Goal: Task Accomplishment & Management: Complete application form

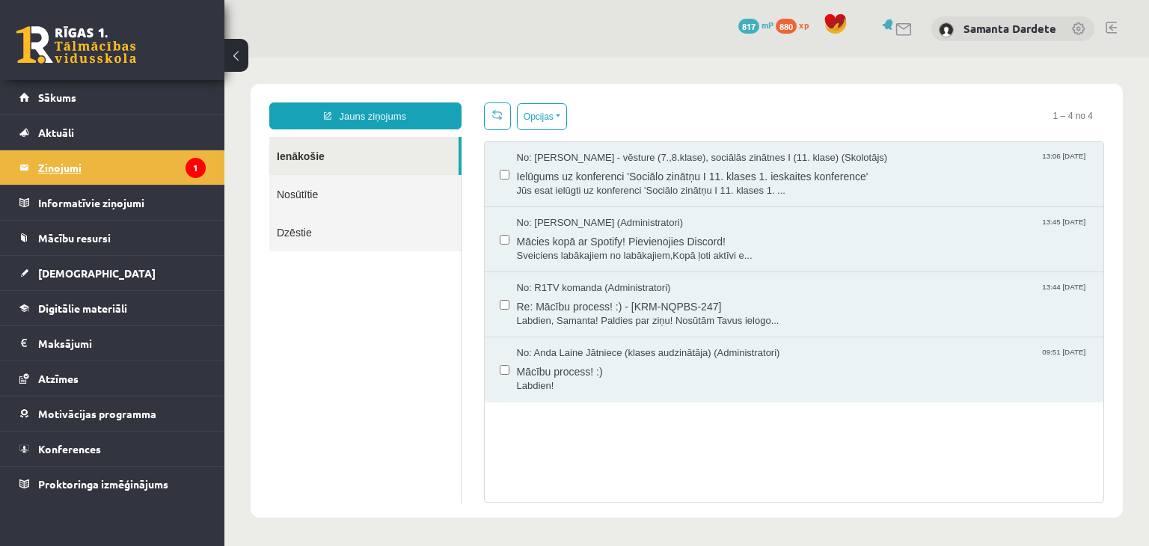
click at [173, 156] on legend "Ziņojumi 1" at bounding box center [122, 167] width 168 height 34
click at [145, 209] on legend "Informatīvie ziņojumi 0" at bounding box center [122, 202] width 168 height 34
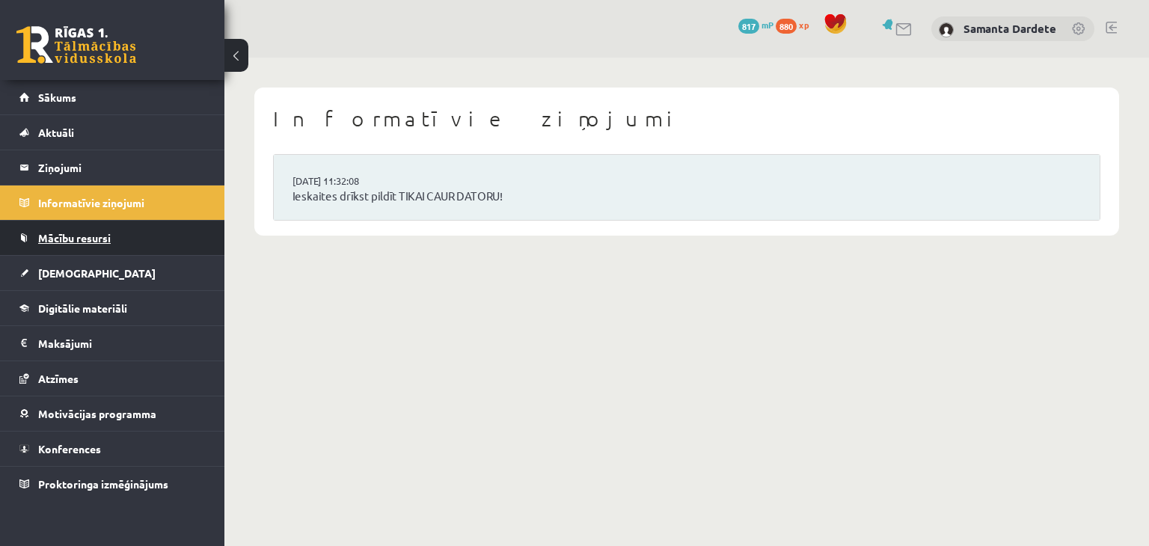
click at [116, 243] on link "Mācību resursi" at bounding box center [112, 238] width 186 height 34
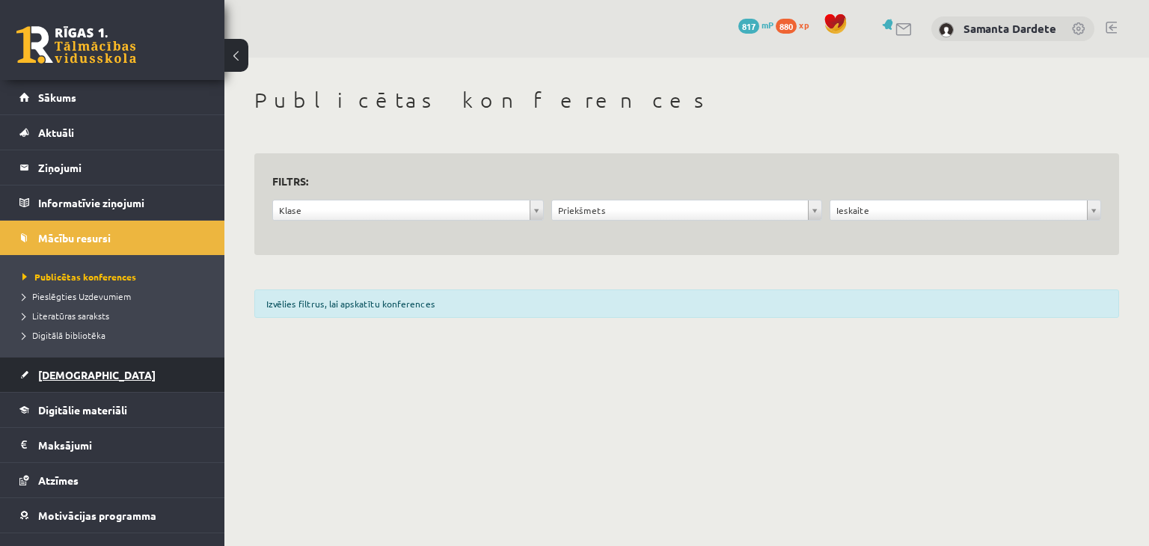
click at [99, 371] on link "[DEMOGRAPHIC_DATA]" at bounding box center [112, 374] width 186 height 34
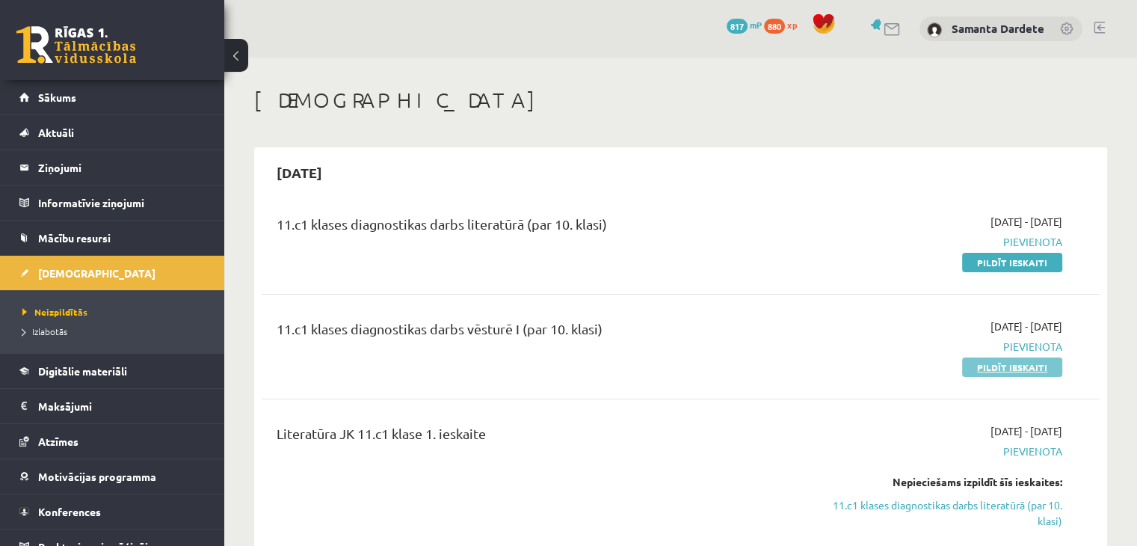
click at [989, 372] on link "Pildīt ieskaiti" at bounding box center [1012, 366] width 100 height 19
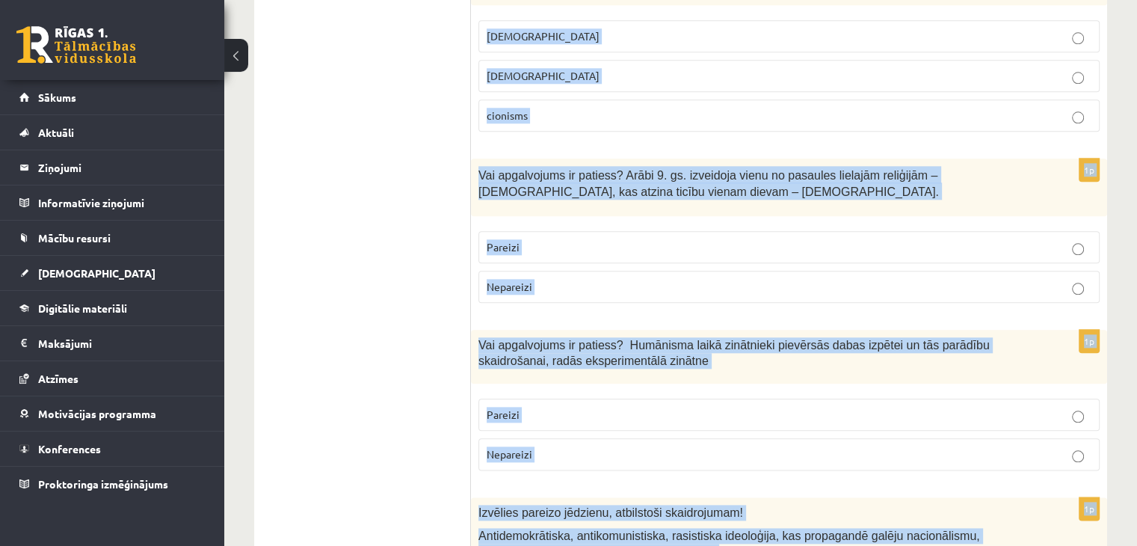
scroll to position [1736, 0]
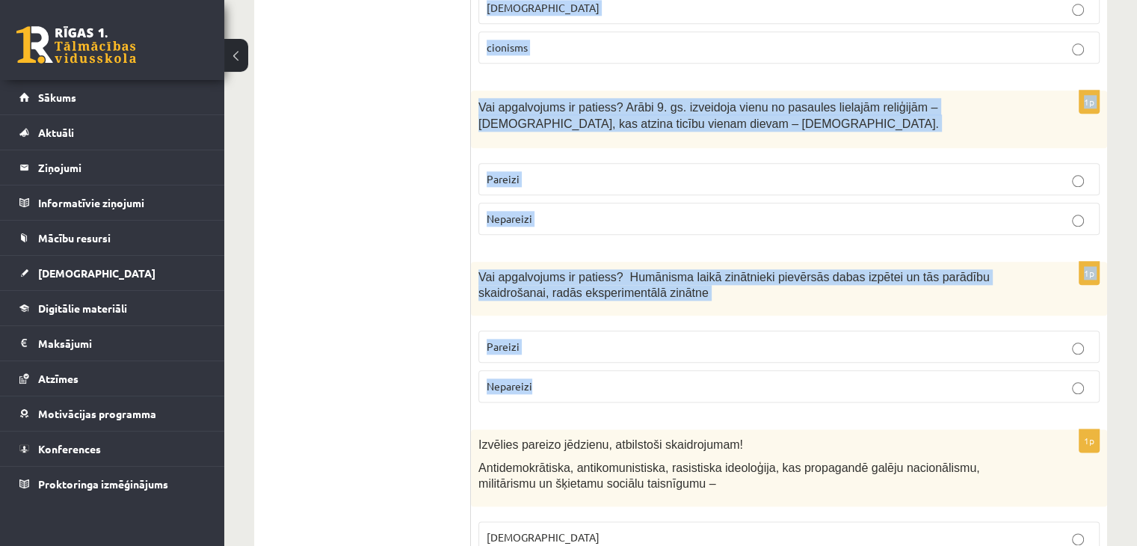
drag, startPoint x: 479, startPoint y: 301, endPoint x: 735, endPoint y: 358, distance: 262.7
copy form "Lor ipsumdolors am consect? 59. ad. elitse doei Temporin utlaboreet (Dolorem, A…"
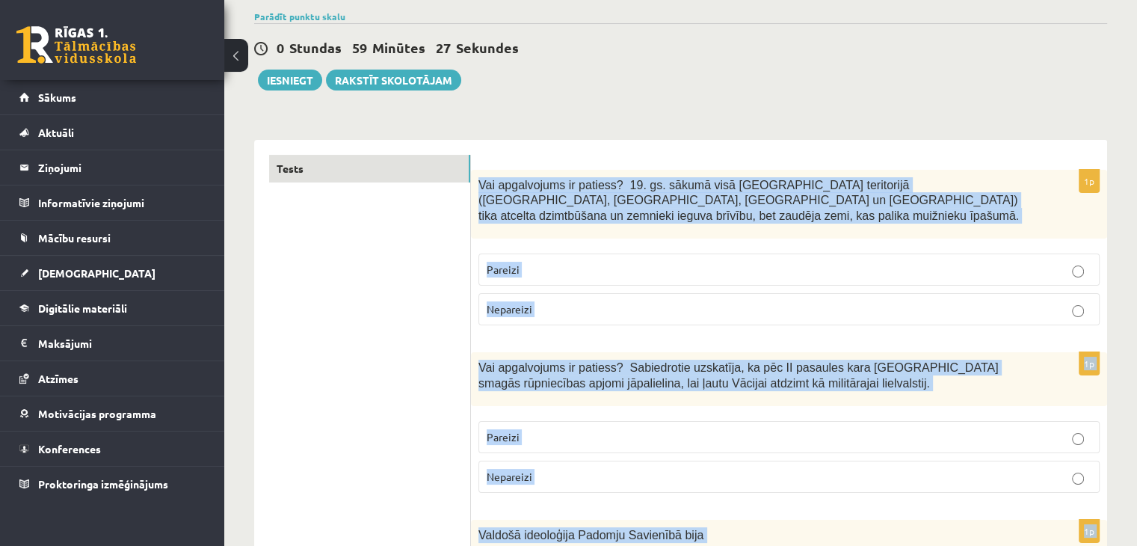
scroll to position [106, 0]
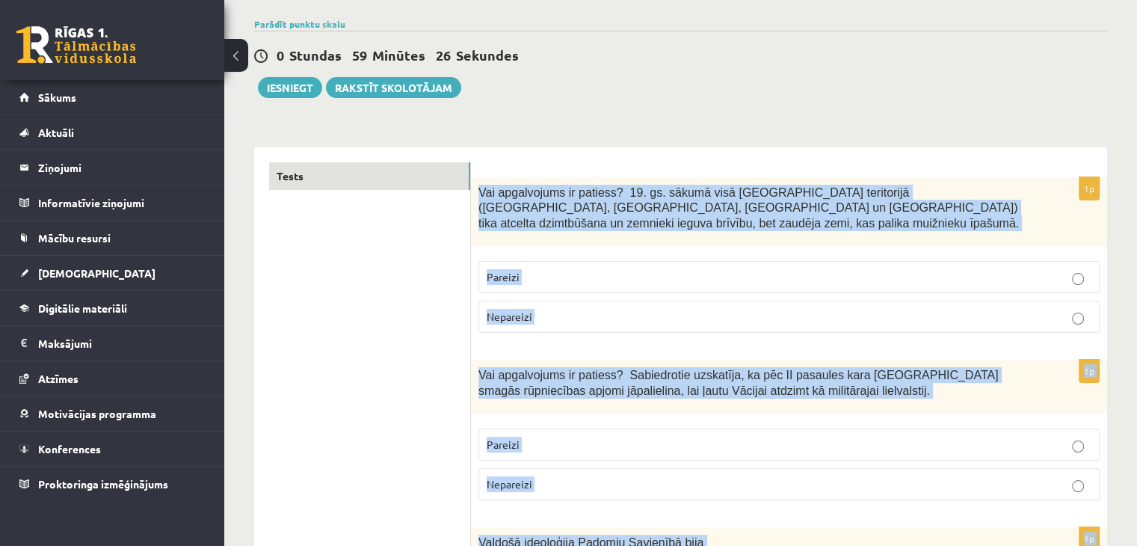
click at [686, 269] on p "Pareizi" at bounding box center [789, 277] width 605 height 16
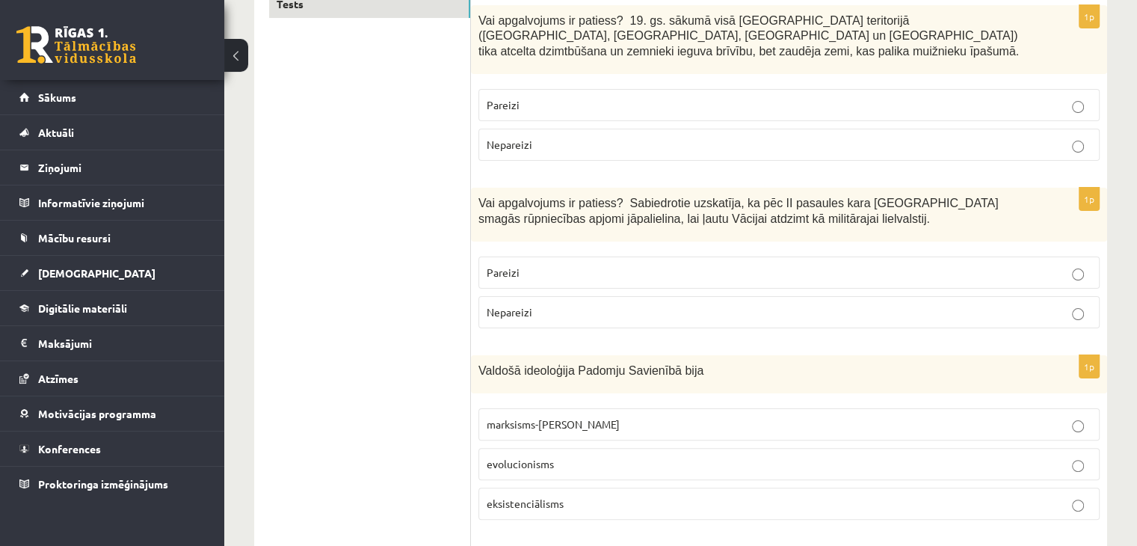
scroll to position [281, 0]
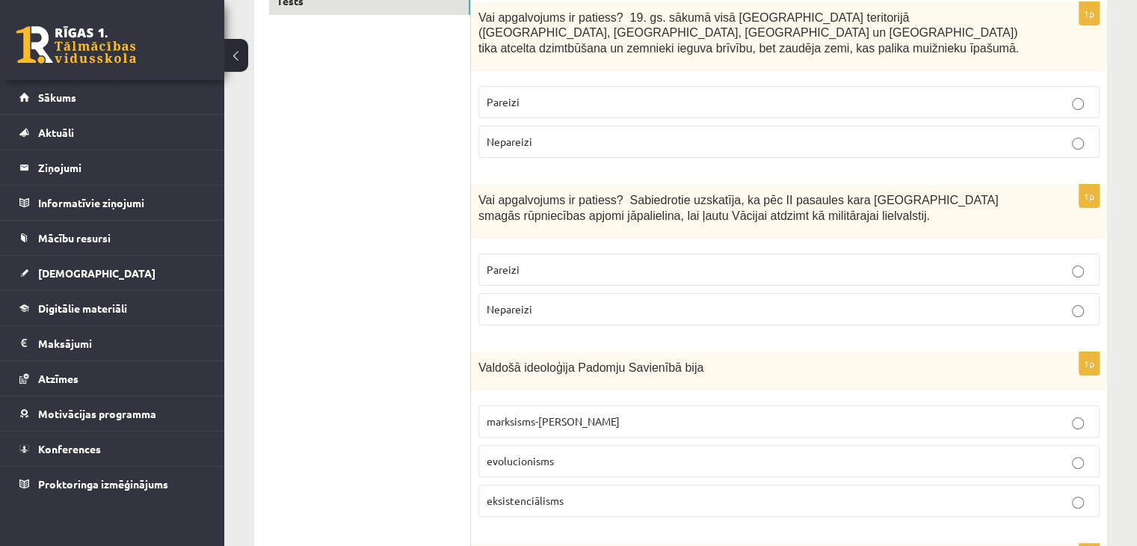
click at [654, 293] on label "Nepareizi" at bounding box center [789, 309] width 621 height 32
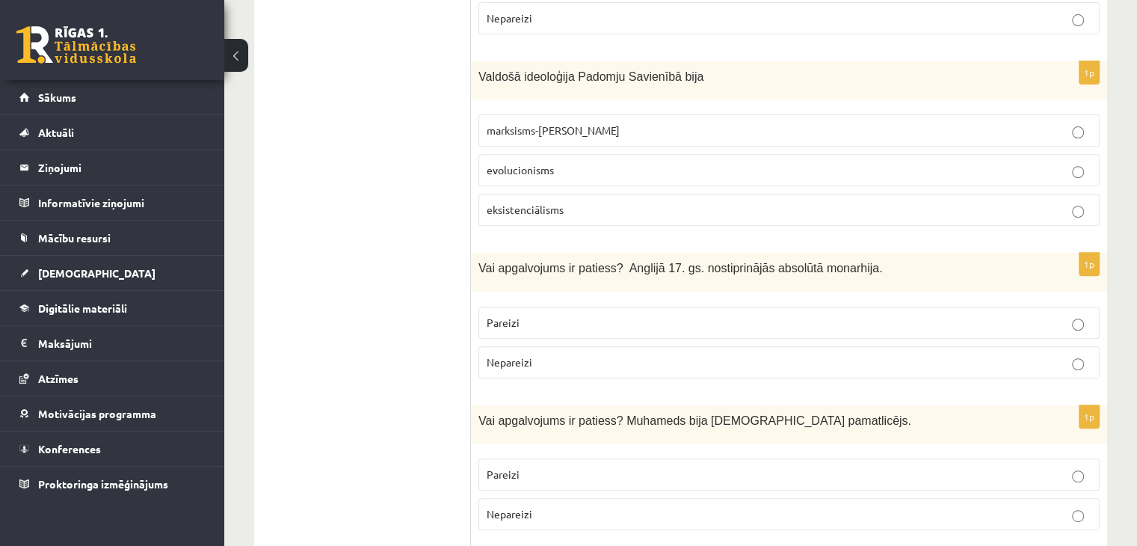
scroll to position [573, 0]
click at [561, 123] on span "marksisms-ļeņinisms" at bounding box center [553, 129] width 133 height 13
click at [538, 354] on p "Nepareizi" at bounding box center [789, 362] width 605 height 16
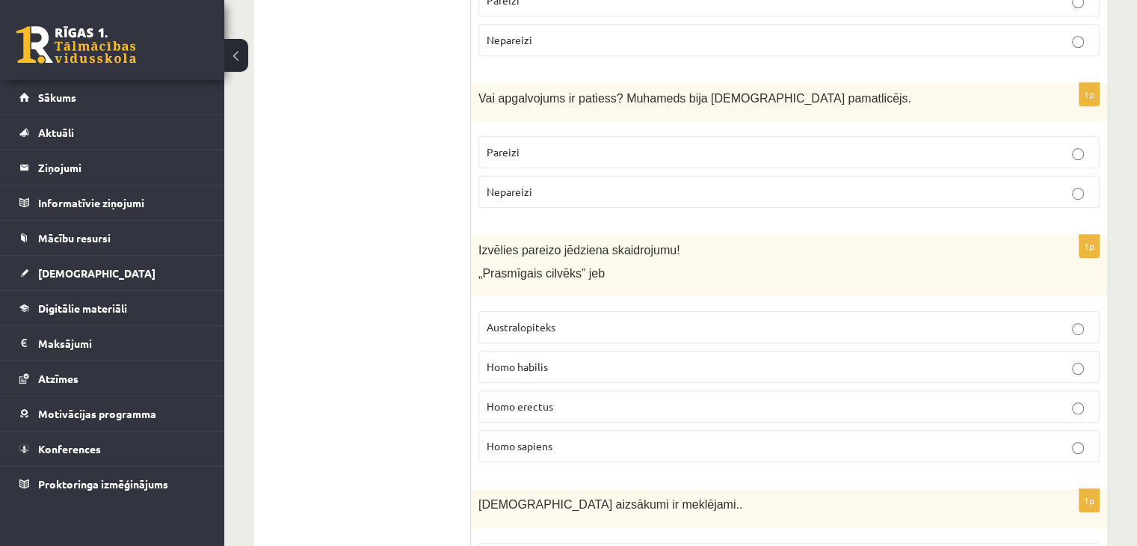
scroll to position [895, 0]
click at [665, 144] on p "Pareizi" at bounding box center [789, 152] width 605 height 16
click at [615, 358] on p "Homo habilis" at bounding box center [789, 366] width 605 height 16
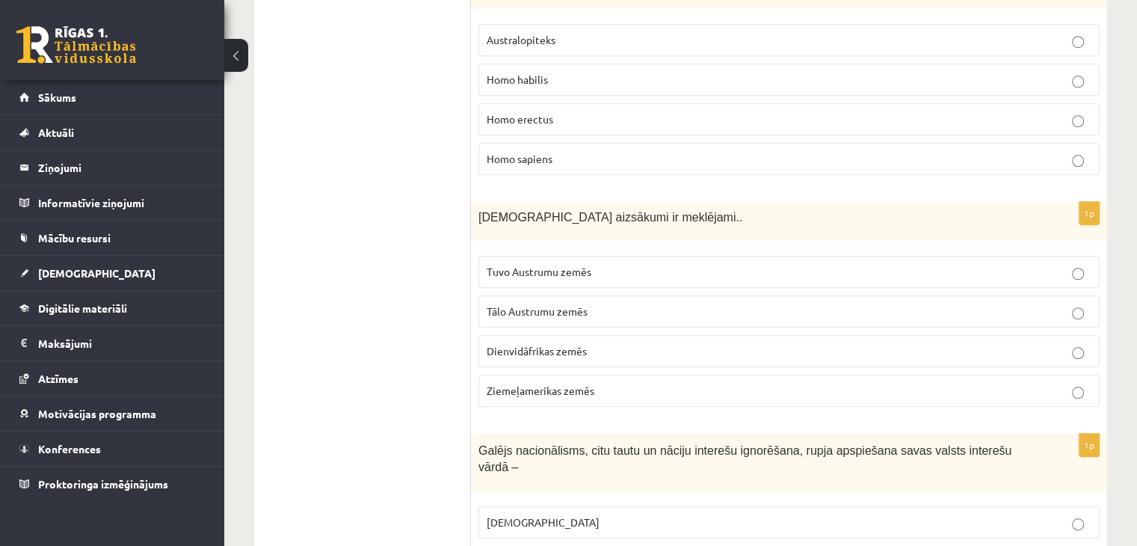
scroll to position [1182, 0]
click at [597, 264] on p "Tuvo Austrumu zemēs" at bounding box center [789, 272] width 605 height 16
click at [574, 515] on p "šovinisms" at bounding box center [789, 523] width 605 height 16
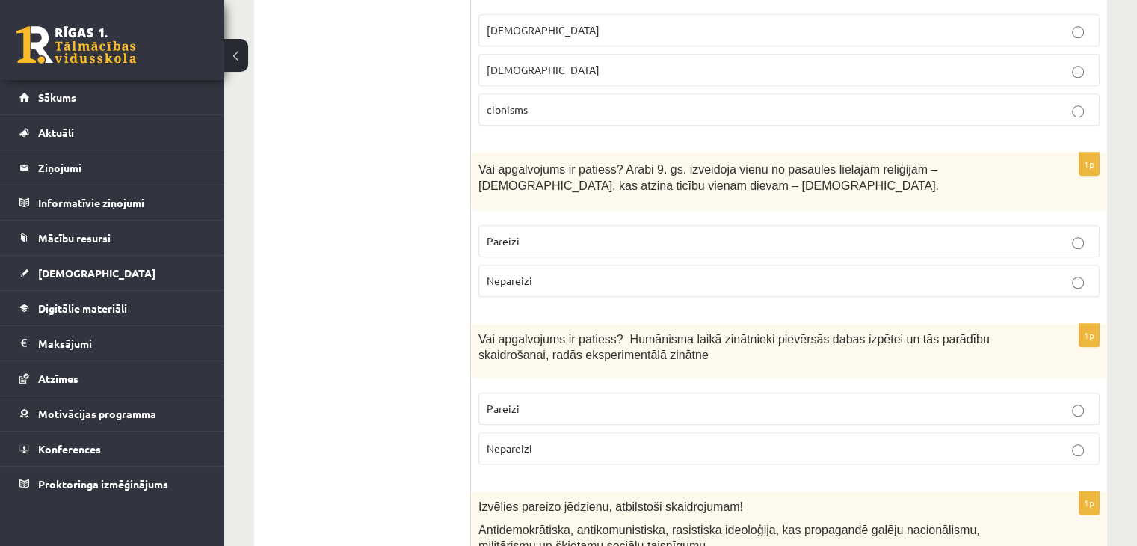
scroll to position [1675, 0]
click at [574, 271] on p "Nepareizi" at bounding box center [789, 279] width 605 height 16
click at [560, 399] on p "Pareizi" at bounding box center [789, 407] width 605 height 16
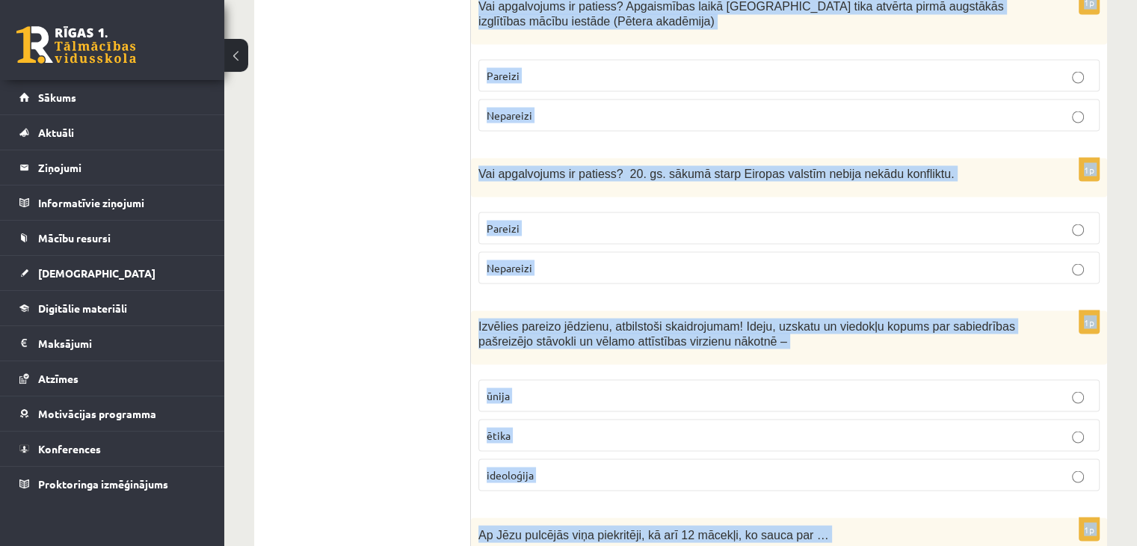
scroll to position [2785, 0]
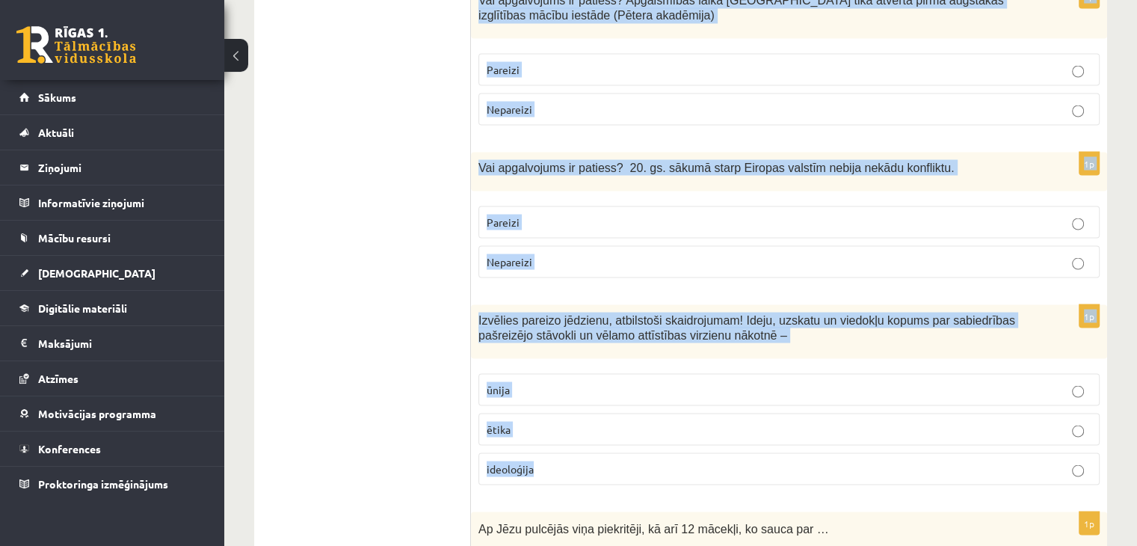
drag, startPoint x: 478, startPoint y: 198, endPoint x: 675, endPoint y: 437, distance: 309.2
click at [675, 437] on form "1p Vai apgalvojums ir patiess? 19. gs. sākumā visā Latvijas teritorijā (Kurzemē…" at bounding box center [789, 223] width 606 height 5479
copy form "Izvēlies pareizo jēdzienu, atbilstoši skaidrojumam! Antidemokrātiska, antikomun…"
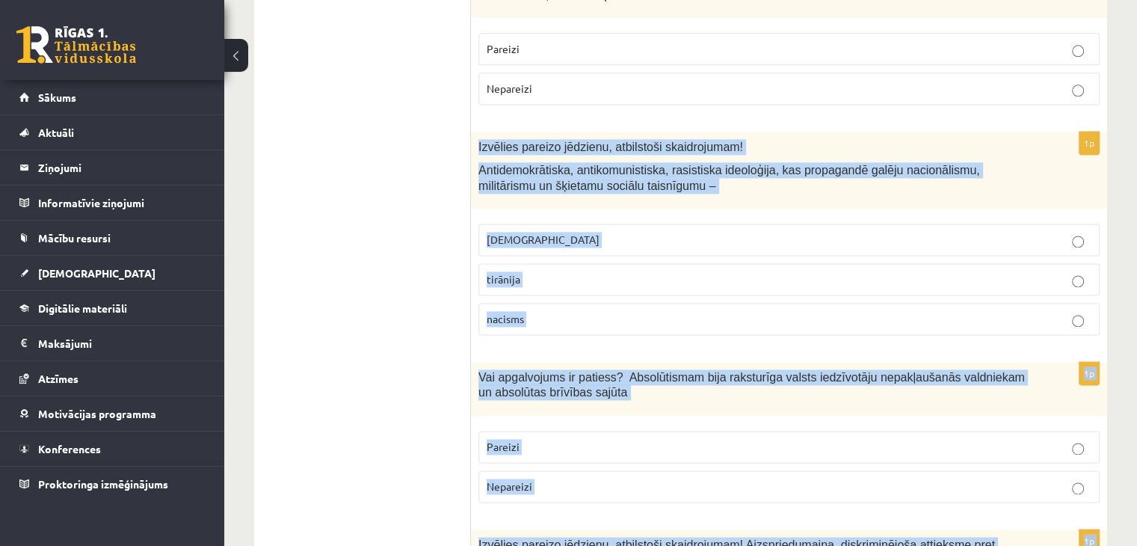
scroll to position [2025, 0]
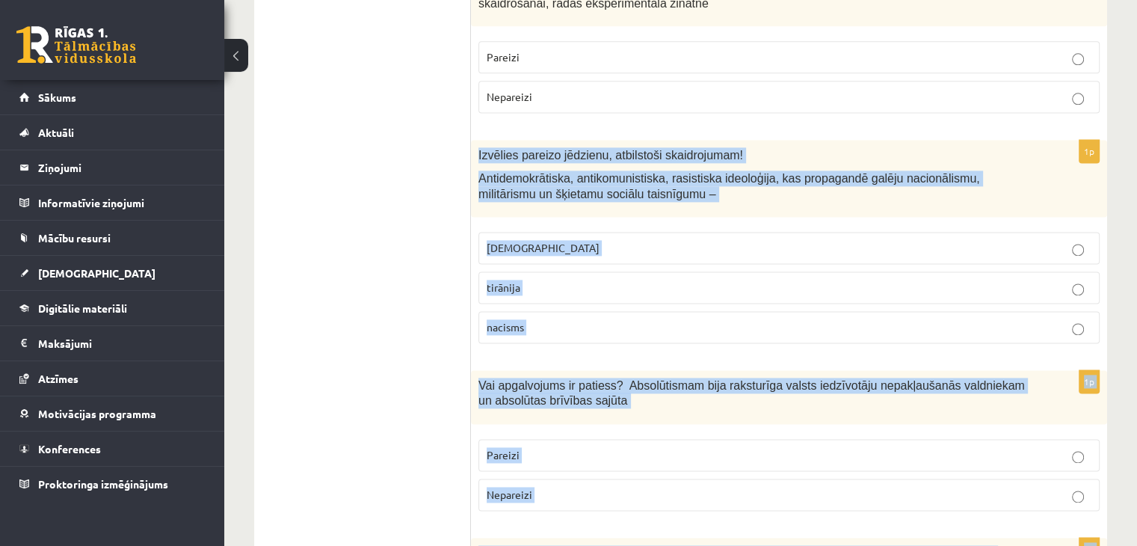
click at [529, 319] on p "nacisms" at bounding box center [789, 327] width 605 height 16
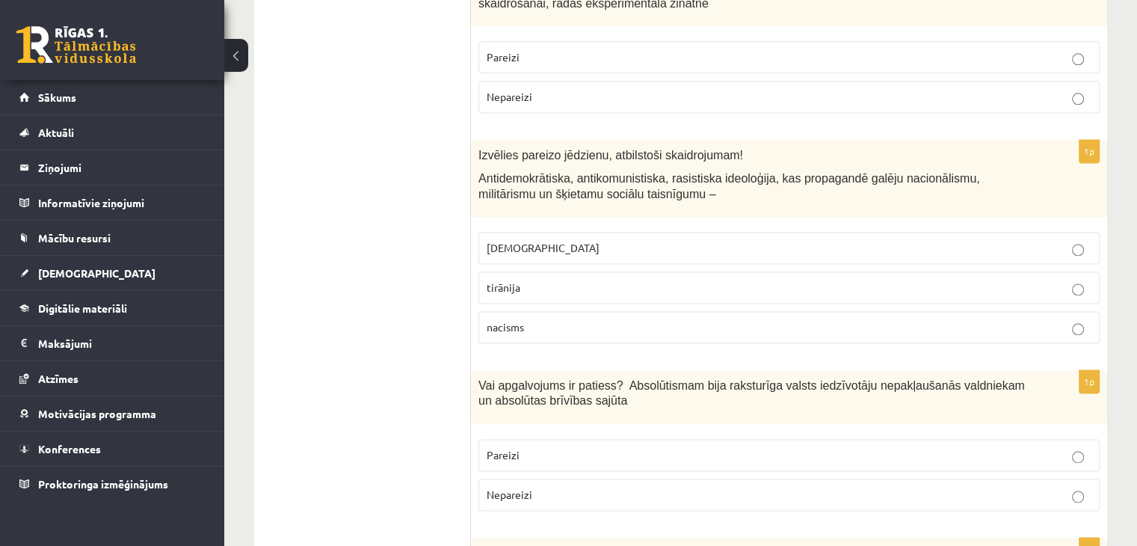
click at [519, 447] on p "Pareizi" at bounding box center [789, 455] width 605 height 16
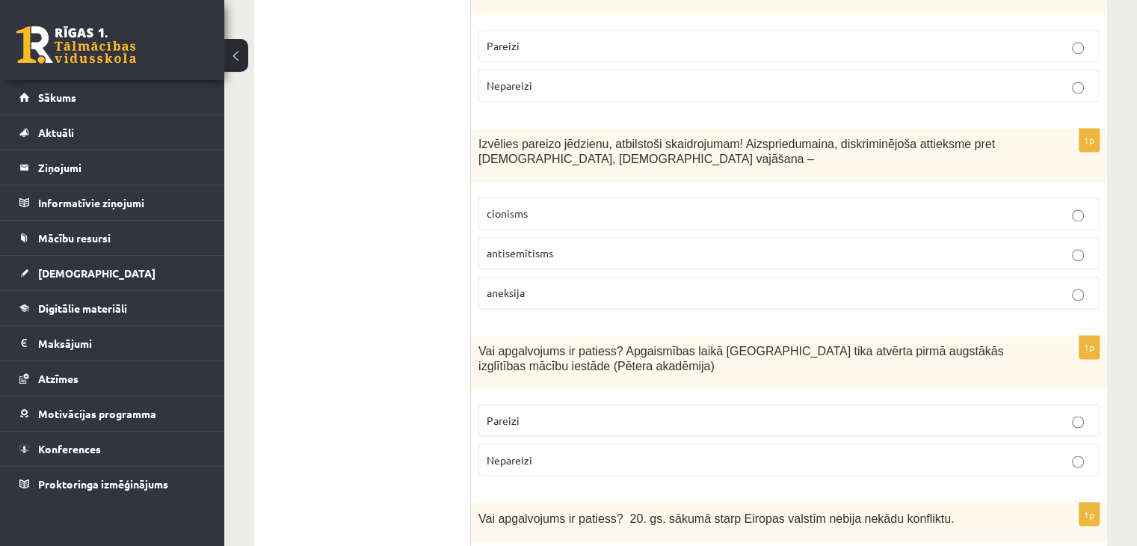
scroll to position [2433, 0]
click at [583, 70] on label "Nepareizi" at bounding box center [789, 86] width 621 height 32
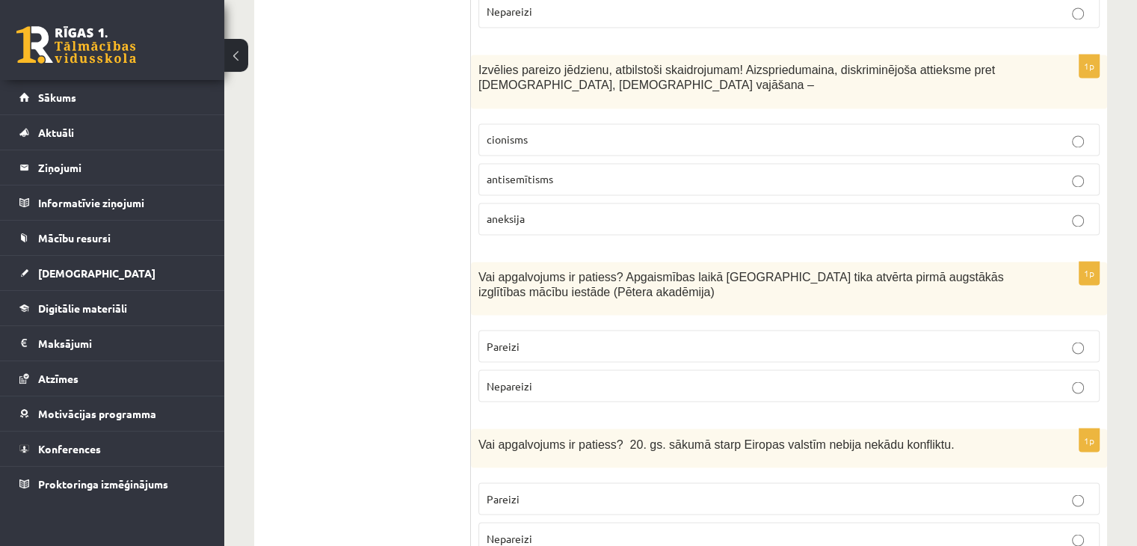
click at [550, 172] on span "antisemītisms" at bounding box center [520, 178] width 67 height 13
click at [574, 338] on p "Pareizi" at bounding box center [789, 346] width 605 height 16
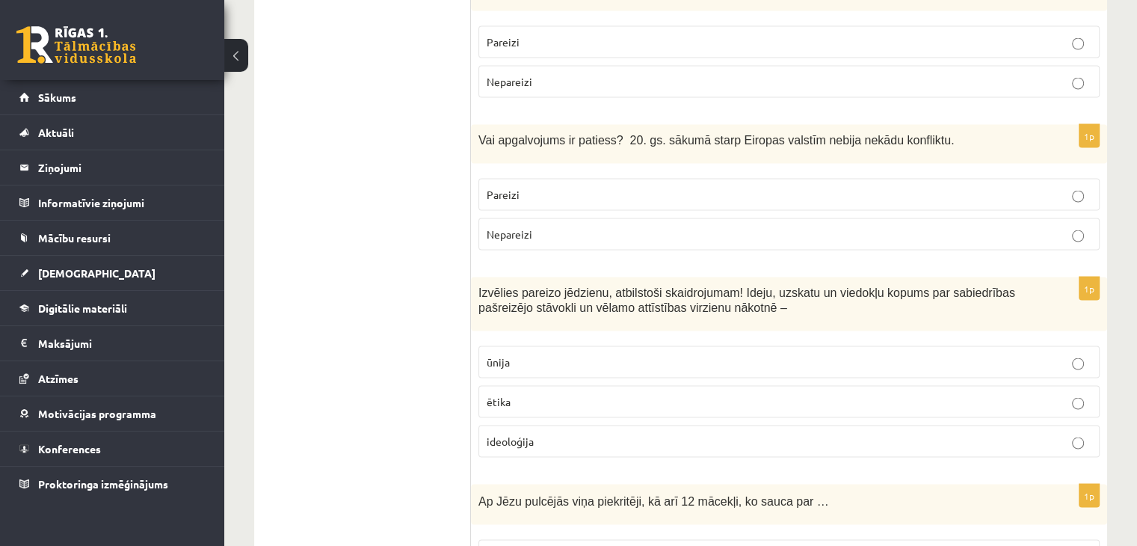
scroll to position [2808, 0]
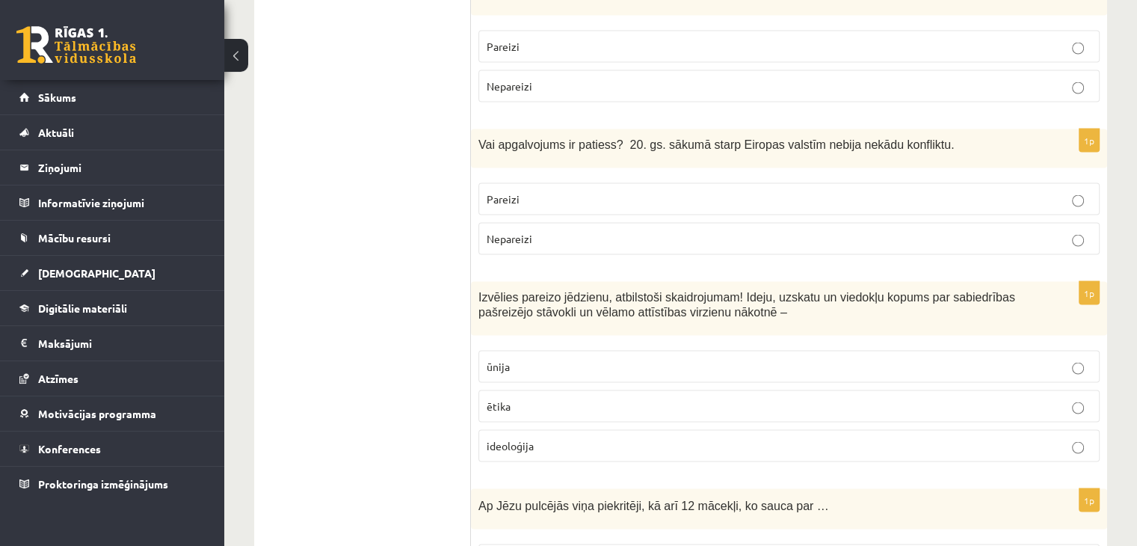
click at [559, 222] on label "Nepareizi" at bounding box center [789, 238] width 621 height 32
click at [583, 437] on p "ideoloģija" at bounding box center [789, 445] width 605 height 16
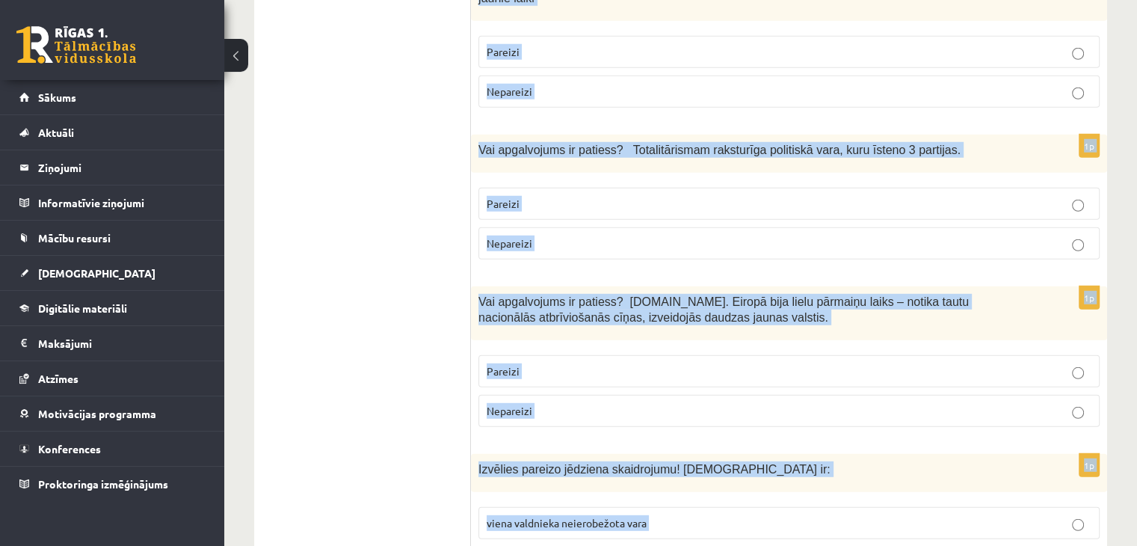
scroll to position [4165, 0]
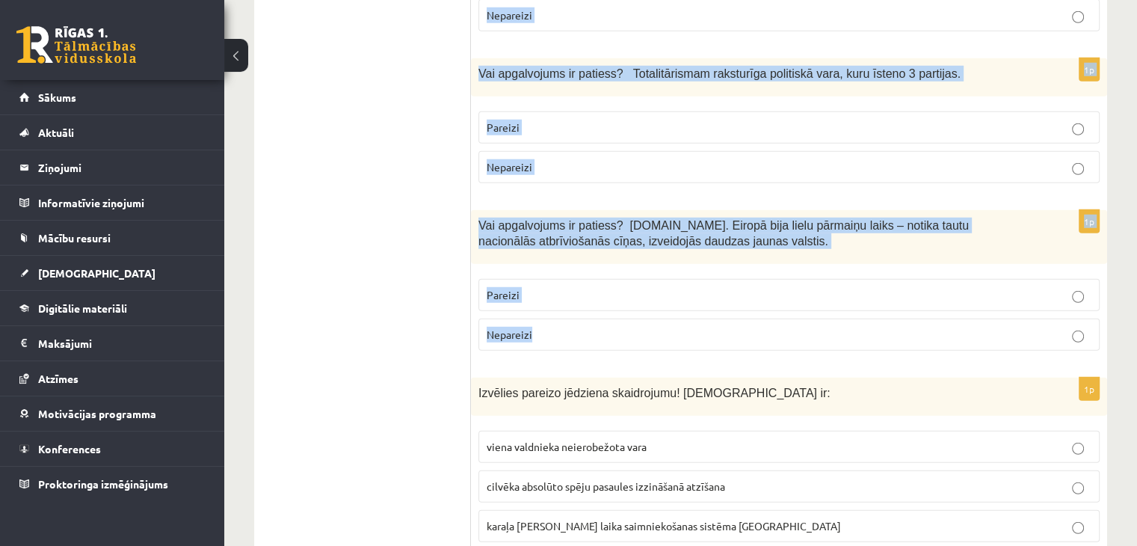
drag, startPoint x: 479, startPoint y: 94, endPoint x: 649, endPoint y: 266, distance: 242.2
copy form "Ap Jēzu pulcējās viņa piekritēji, kā arī 12 mācekļi, ko sauca par … Svētajiem A…"
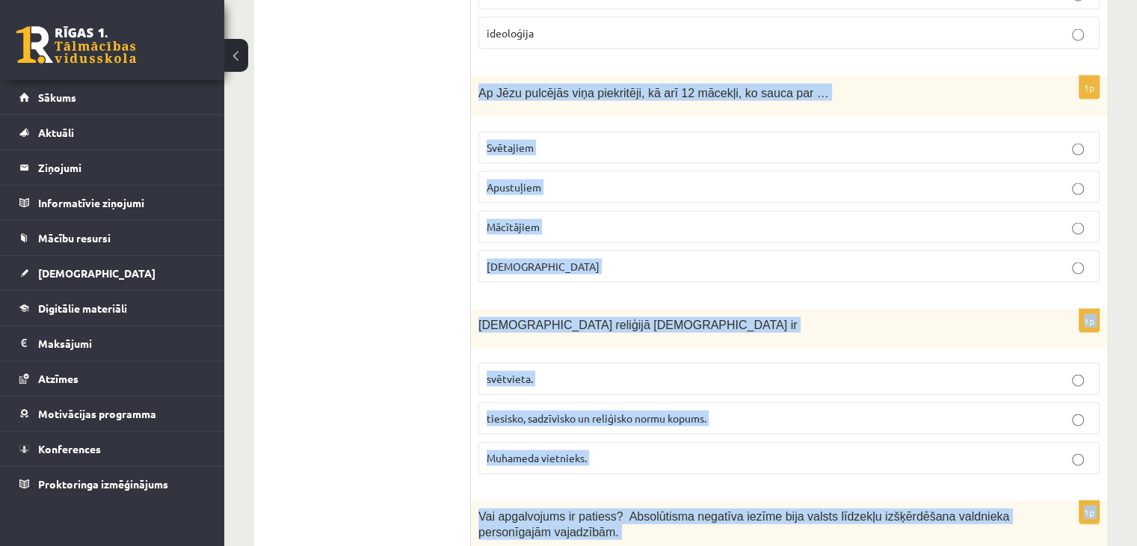
scroll to position [3221, 0]
click at [550, 171] on label "Apustuļiem" at bounding box center [789, 187] width 621 height 32
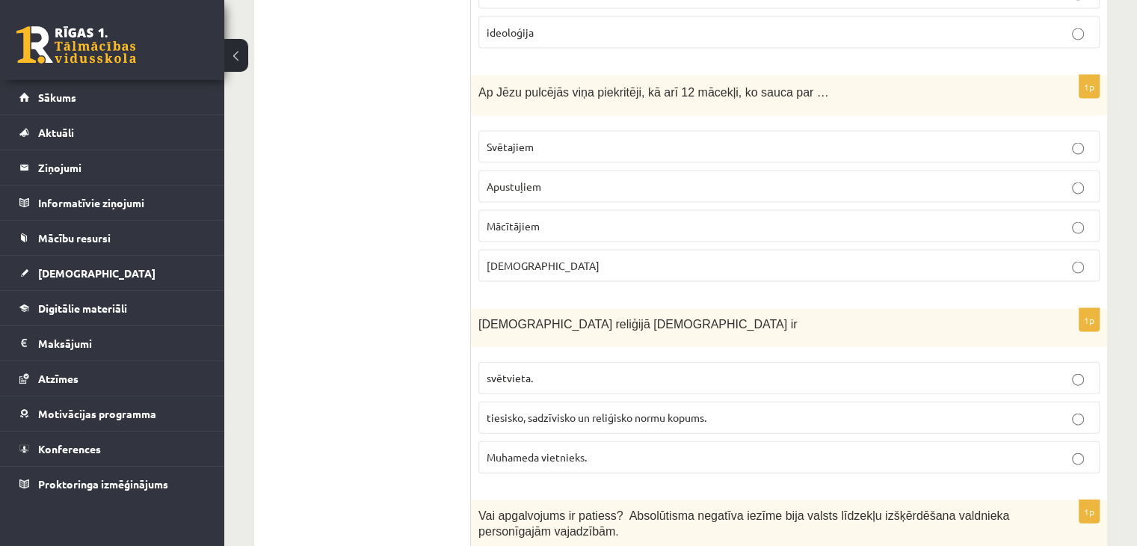
click at [569, 410] on p "tiesisko, sadzīvisko un reliģisko normu kopums." at bounding box center [789, 418] width 605 height 16
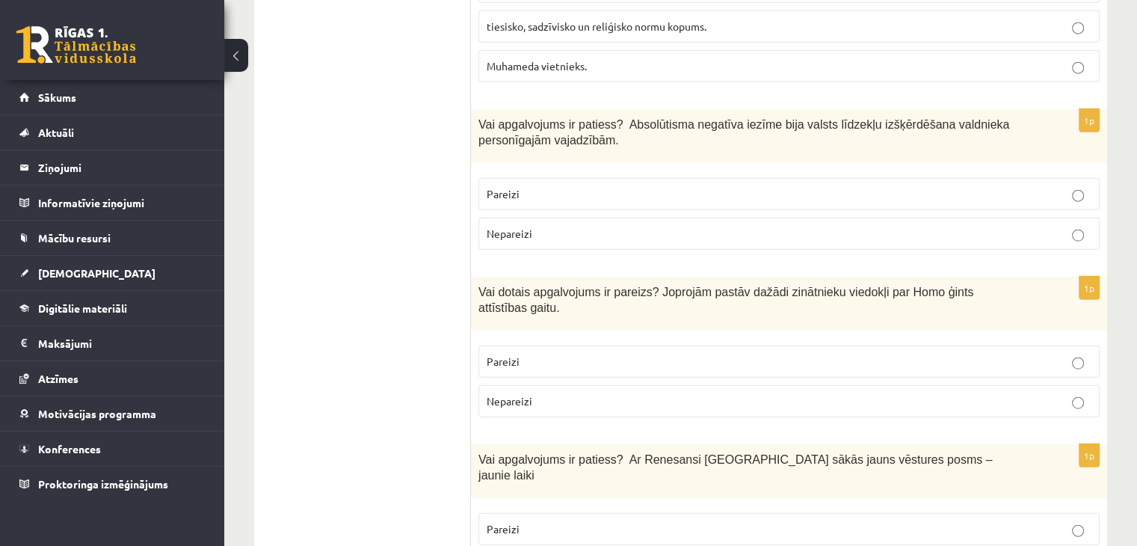
scroll to position [3635, 0]
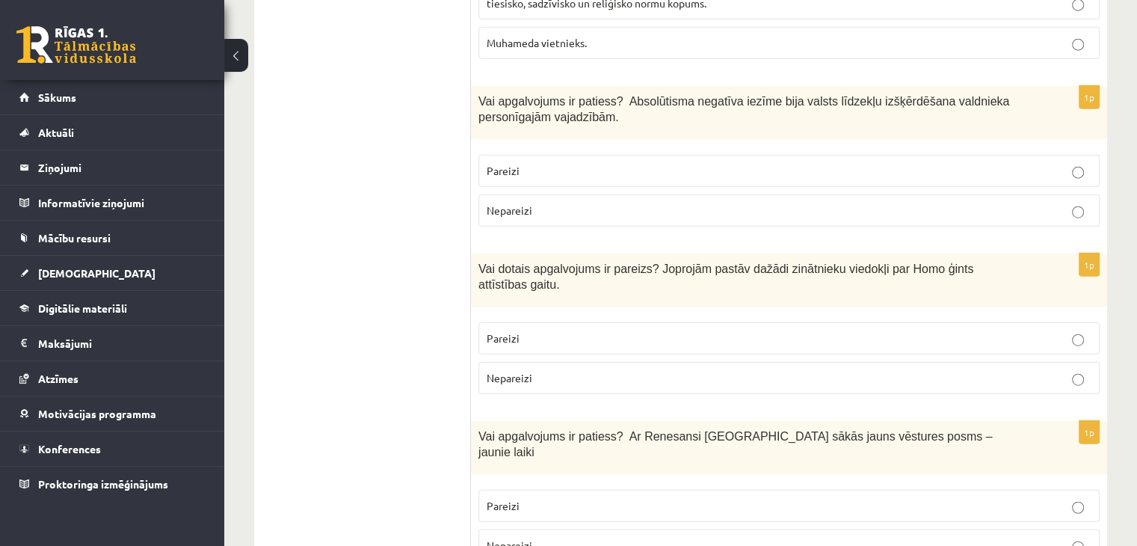
click at [588, 163] on p "Pareizi" at bounding box center [789, 171] width 605 height 16
click at [544, 331] on p "Pareizi" at bounding box center [789, 339] width 605 height 16
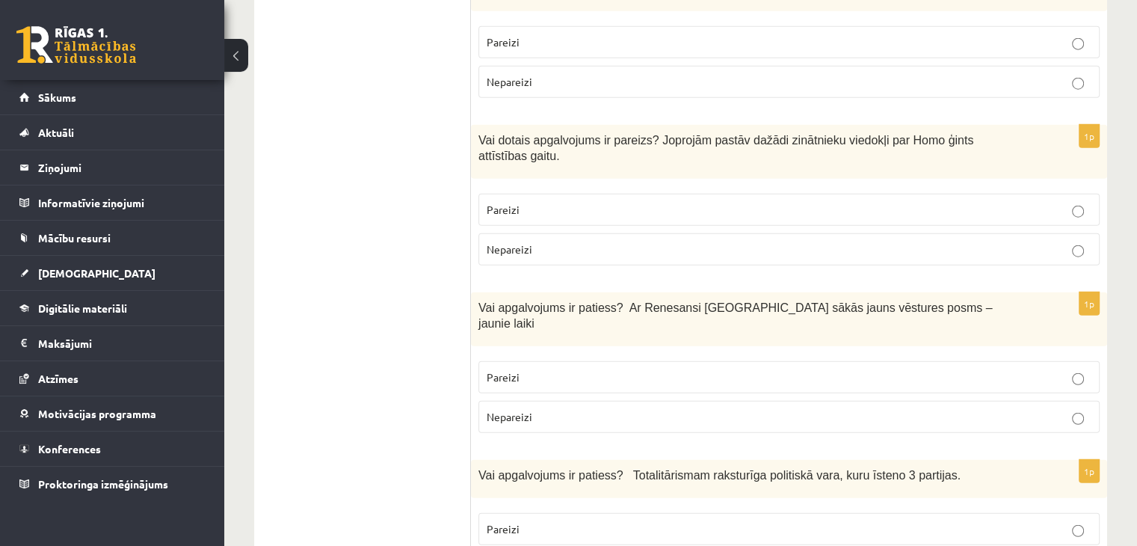
scroll to position [3785, 0]
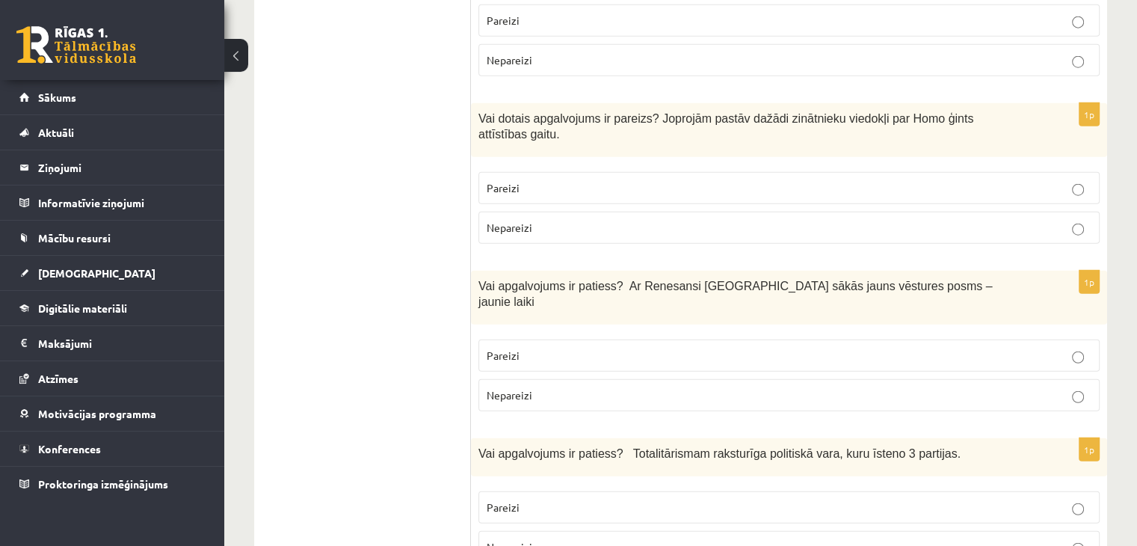
drag, startPoint x: 574, startPoint y: 280, endPoint x: 584, endPoint y: 279, distance: 9.8
click at [584, 348] on p "Pareizi" at bounding box center [789, 356] width 605 height 16
click at [583, 491] on label "Pareizi" at bounding box center [789, 507] width 621 height 32
click at [563, 484] on fieldset "Pareizi Nepareizi" at bounding box center [789, 526] width 621 height 84
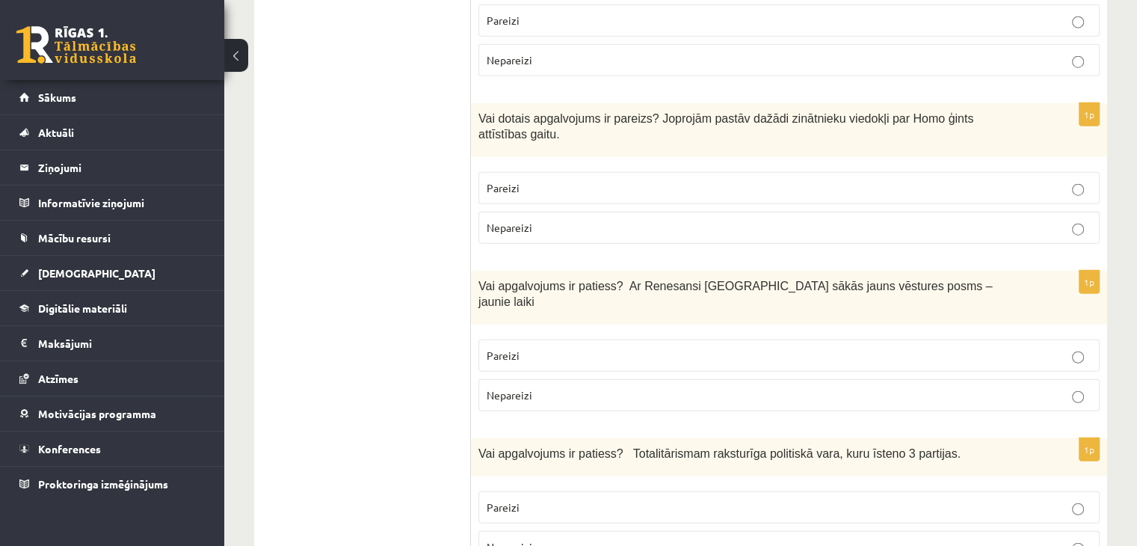
click at [571, 539] on p "Nepareizi" at bounding box center [789, 547] width 605 height 16
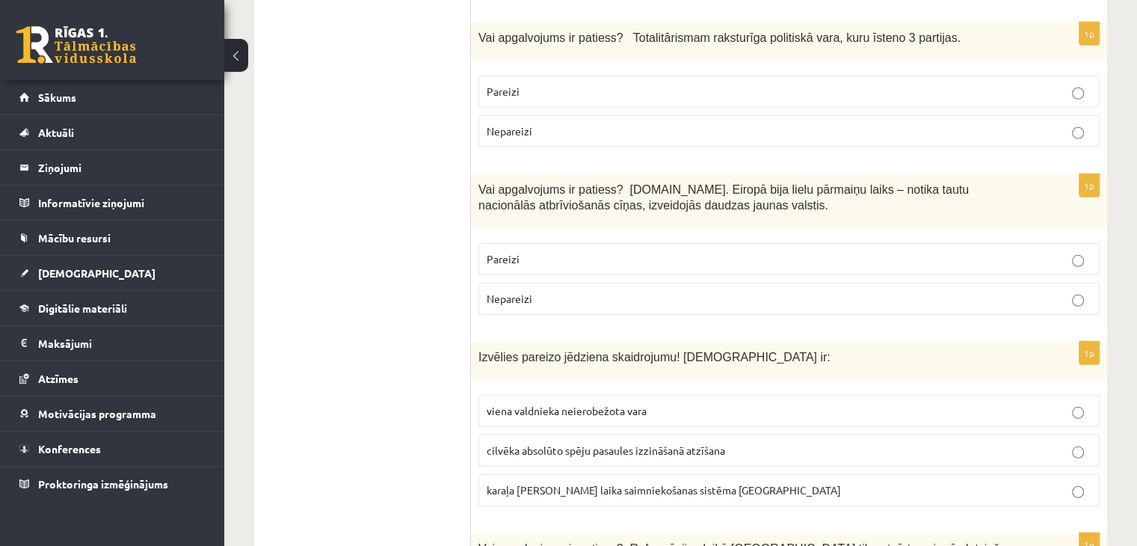
scroll to position [4213, 0]
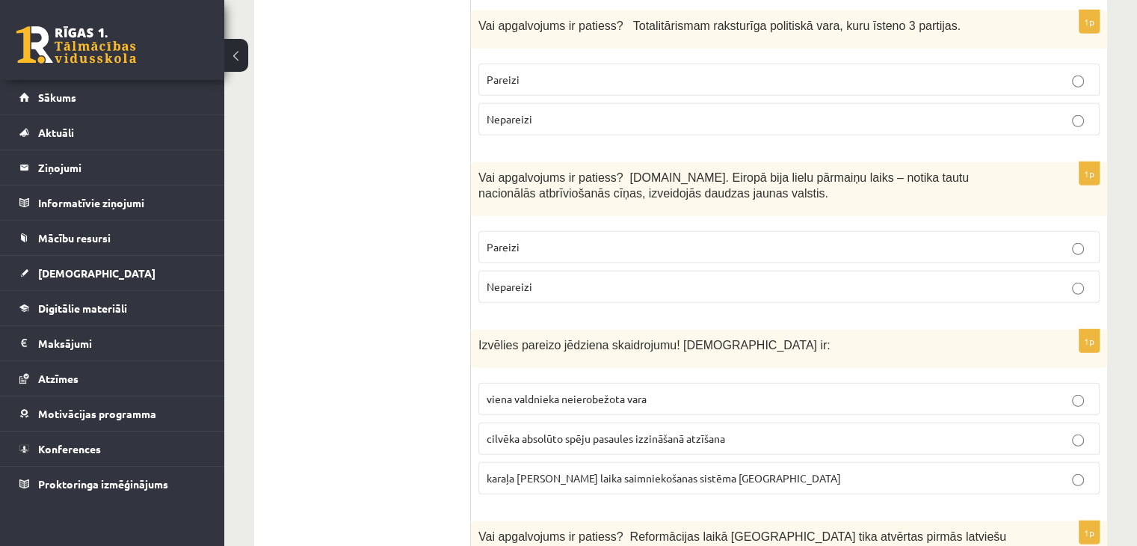
click at [550, 239] on p "Pareizi" at bounding box center [789, 247] width 605 height 16
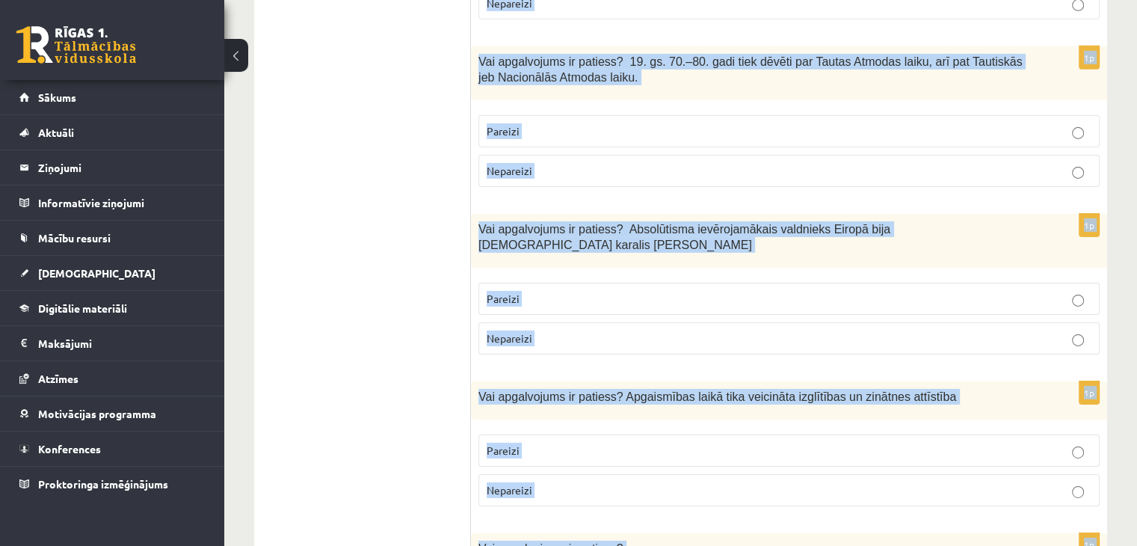
scroll to position [5113, 0]
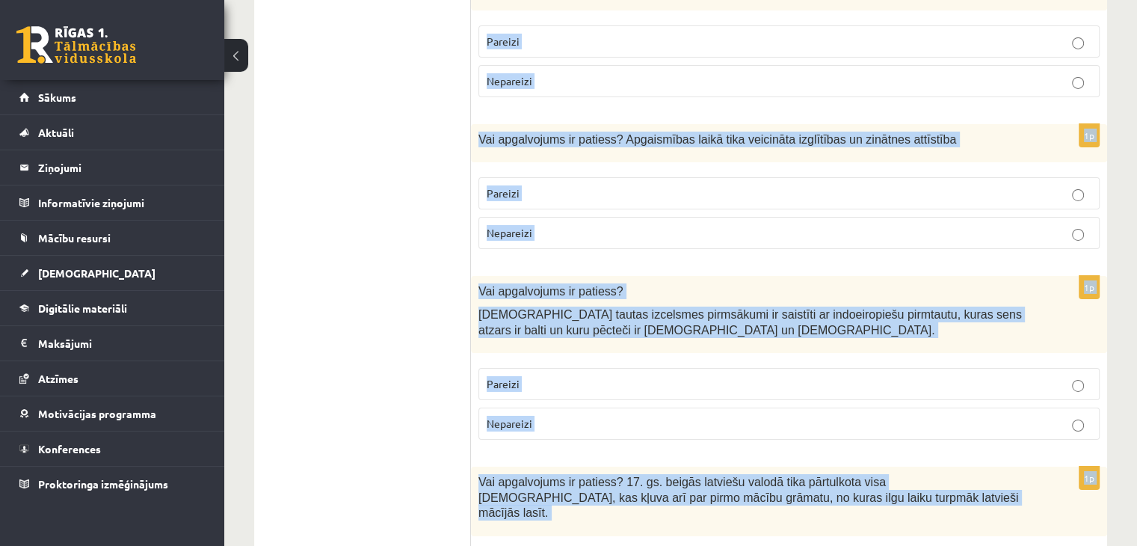
drag, startPoint x: 479, startPoint y: 97, endPoint x: 651, endPoint y: 493, distance: 431.4
copy form "Izvēlies pareizo jēdziena skaidrojumu! Absolūtisms ir: viena valdnieka neierobe…"
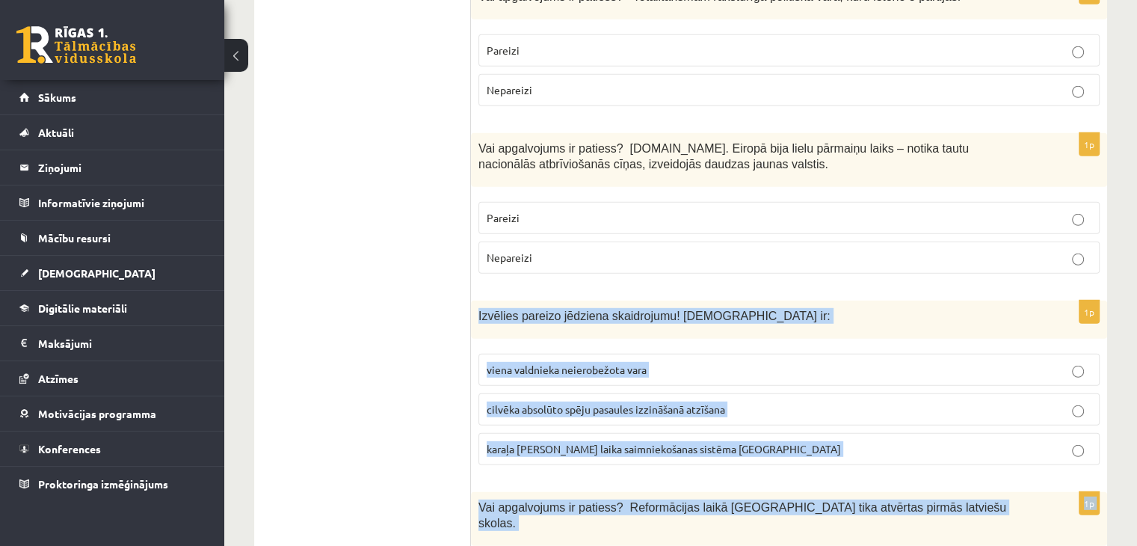
scroll to position [4249, 0]
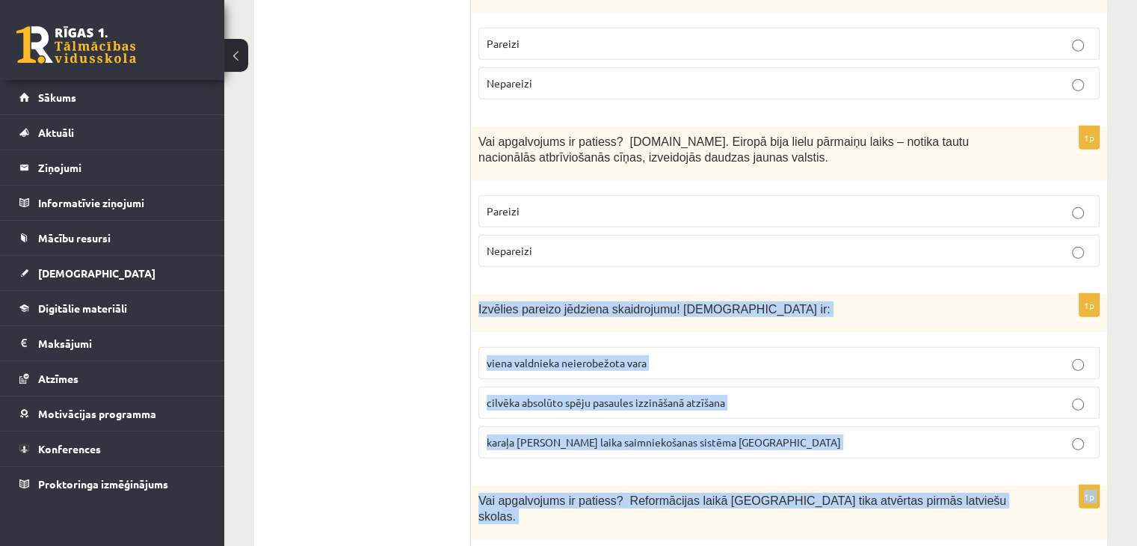
click at [583, 356] on span "viena valdnieka neierobežota vara" at bounding box center [567, 362] width 160 height 13
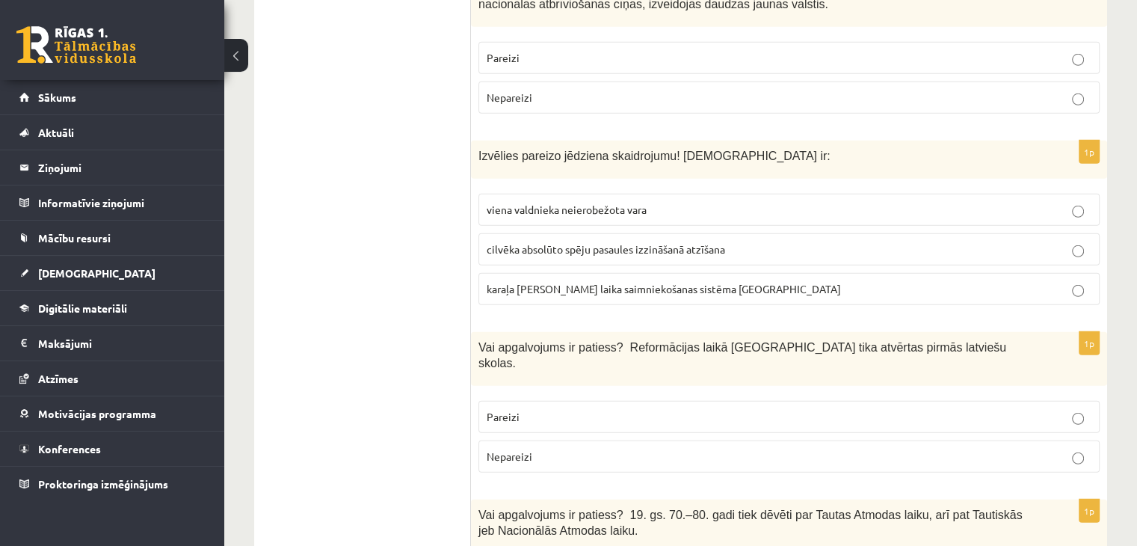
scroll to position [4456, 0]
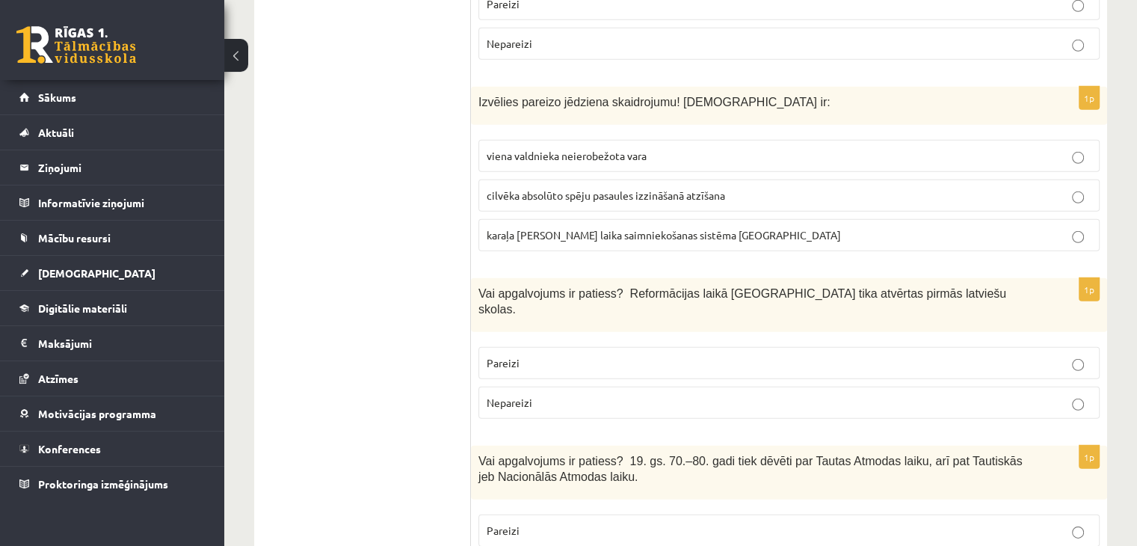
click at [571, 355] on p "Pareizi" at bounding box center [789, 363] width 605 height 16
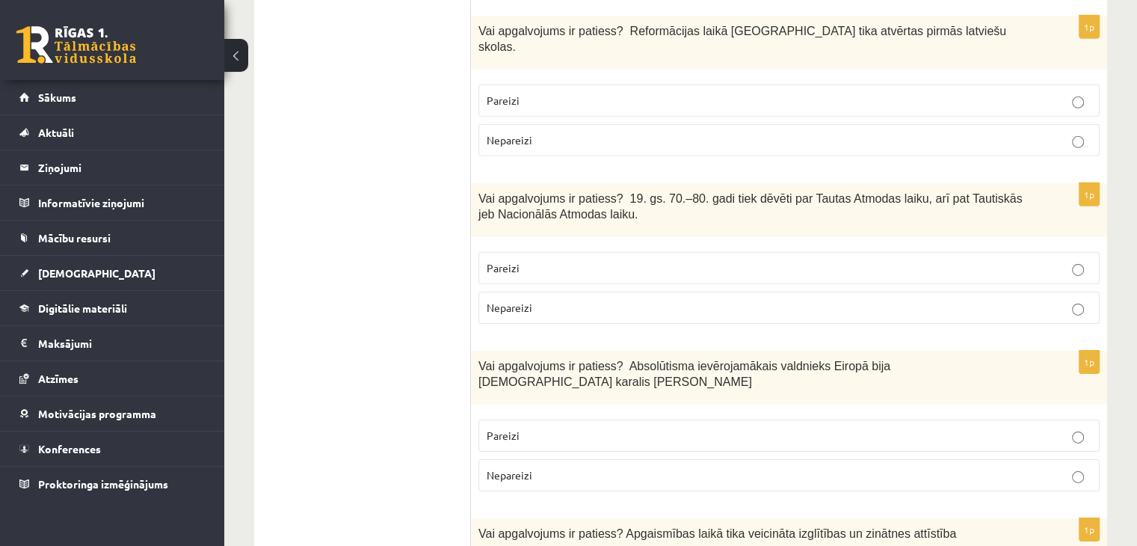
scroll to position [4746, 0]
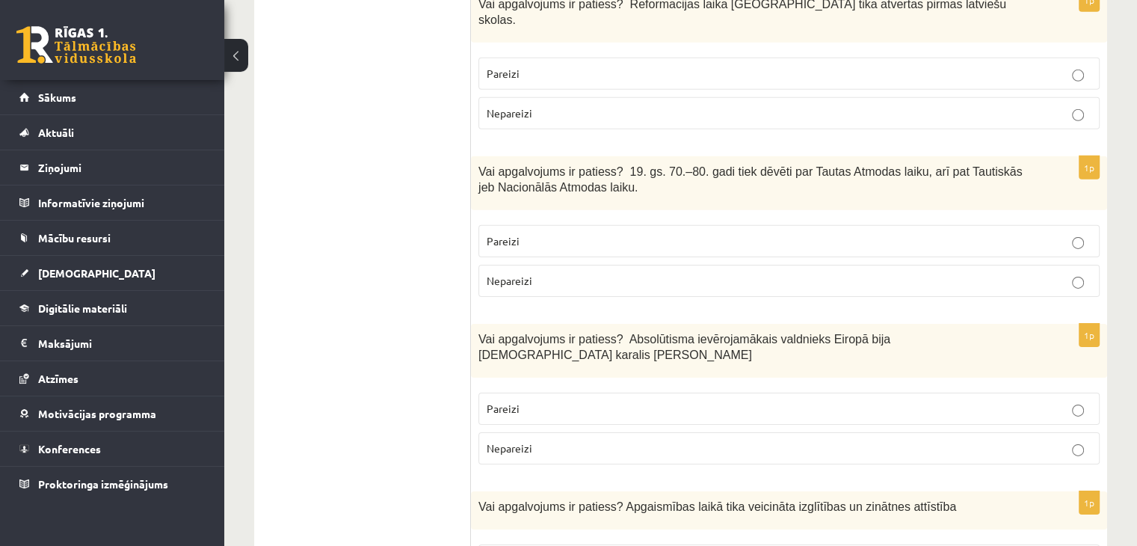
click at [627, 225] on label "Pareizi" at bounding box center [789, 241] width 621 height 32
click at [596, 401] on p "Pareizi" at bounding box center [789, 409] width 605 height 16
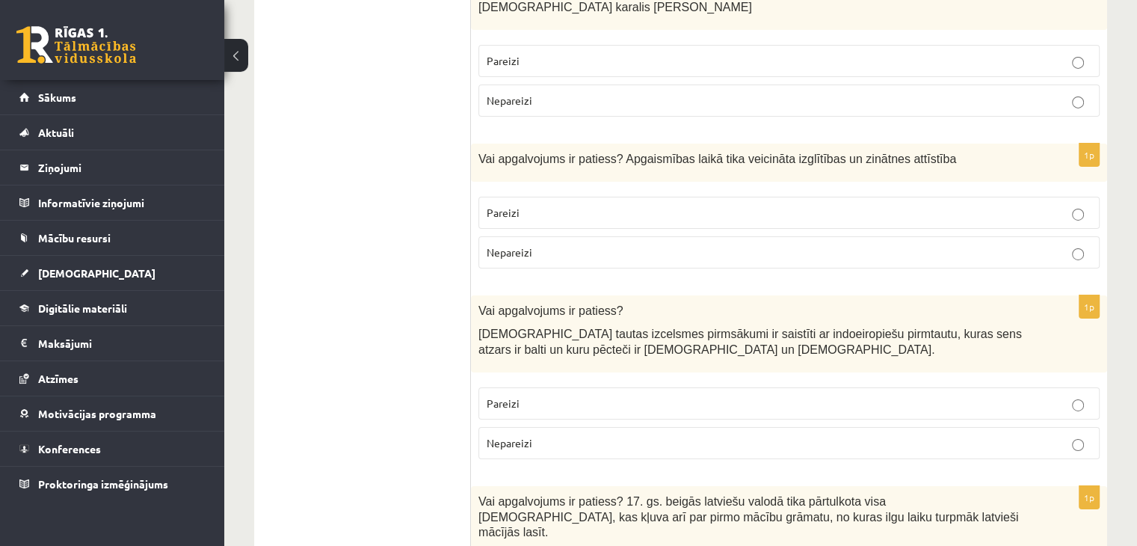
scroll to position [5113, 0]
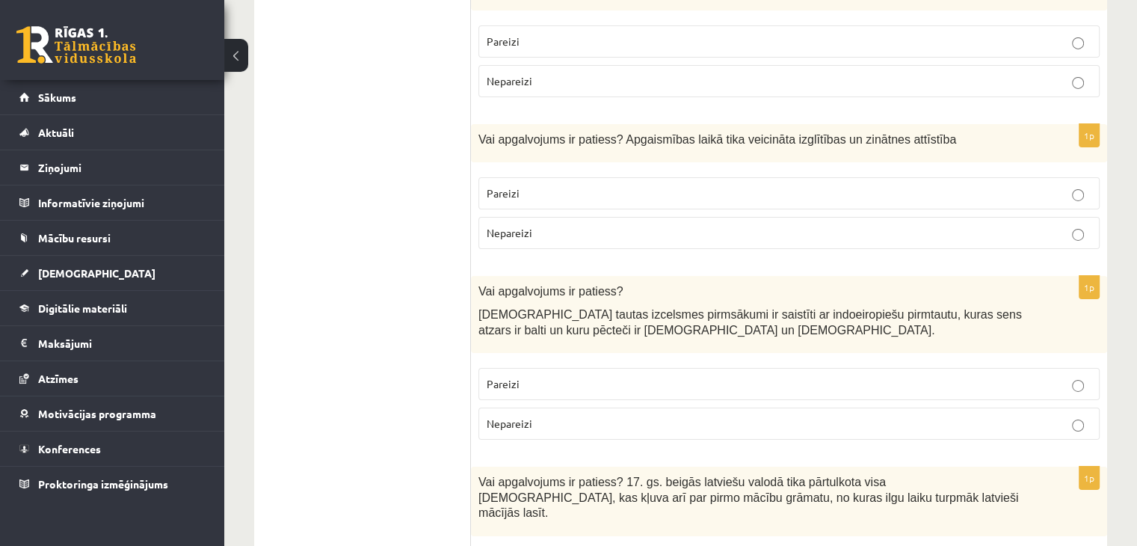
click at [607, 376] on p "Pareizi" at bounding box center [789, 384] width 605 height 16
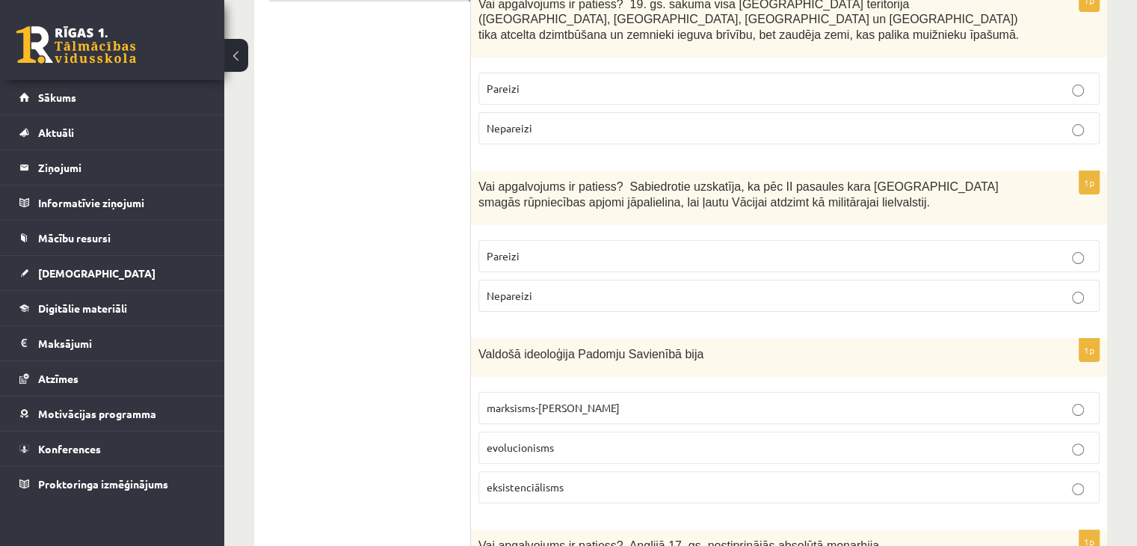
scroll to position [0, 0]
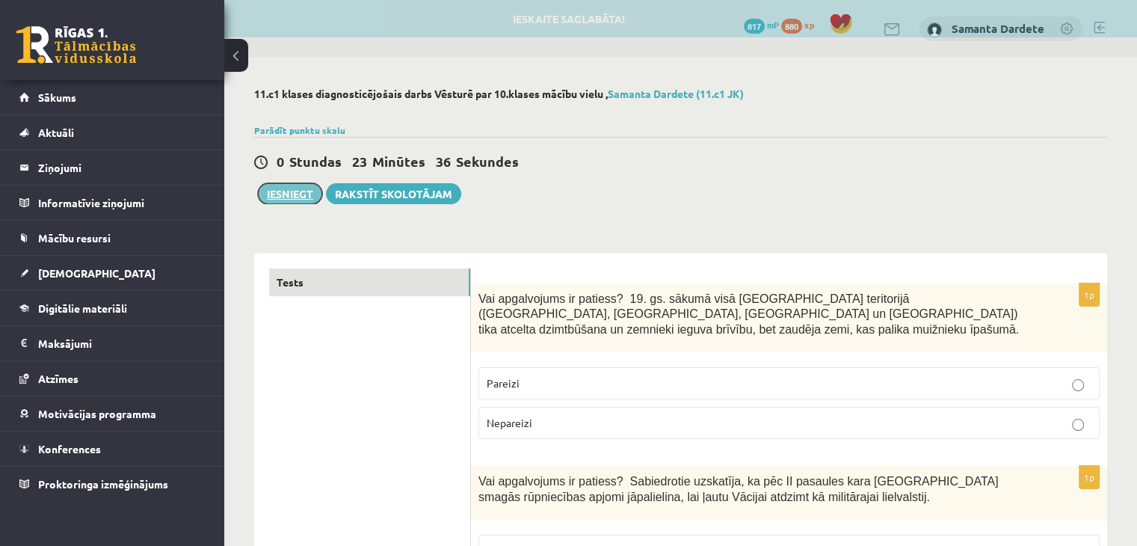
click at [280, 198] on button "Iesniegt" at bounding box center [290, 193] width 64 height 21
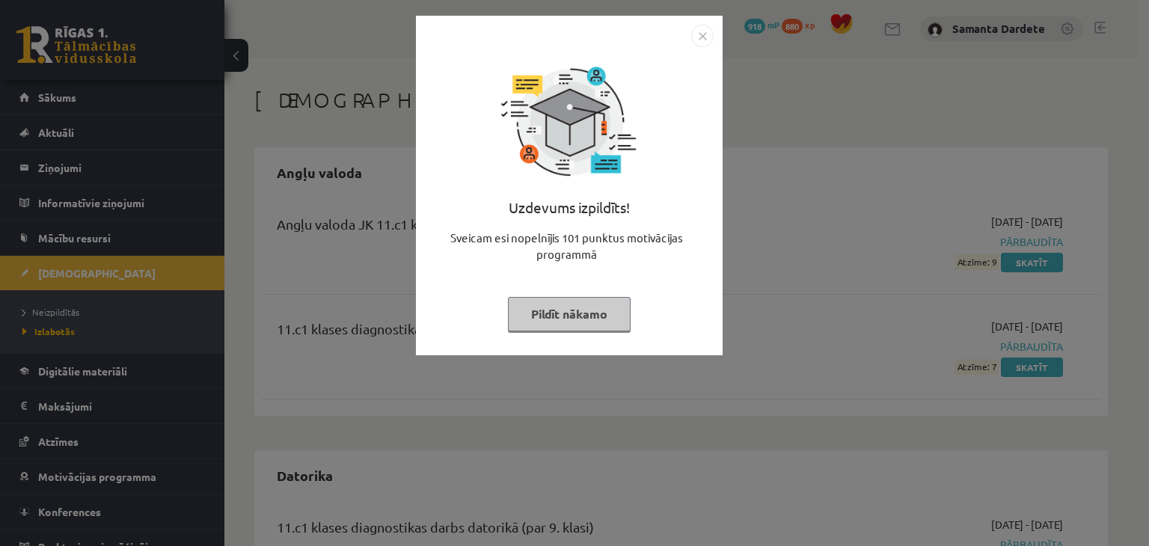
click at [699, 35] on img "Close" at bounding box center [702, 36] width 22 height 22
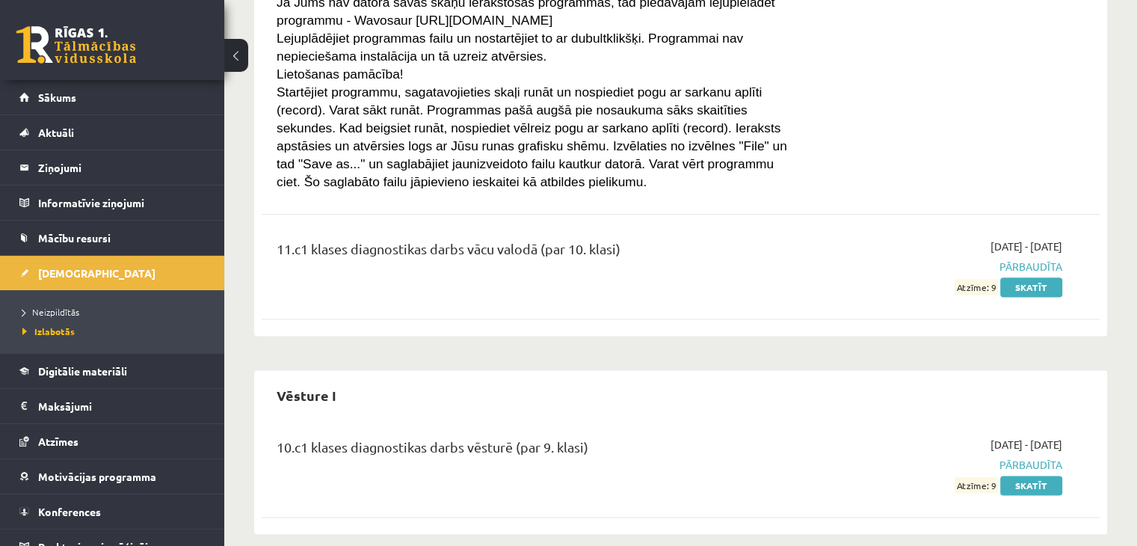
scroll to position [1864, 0]
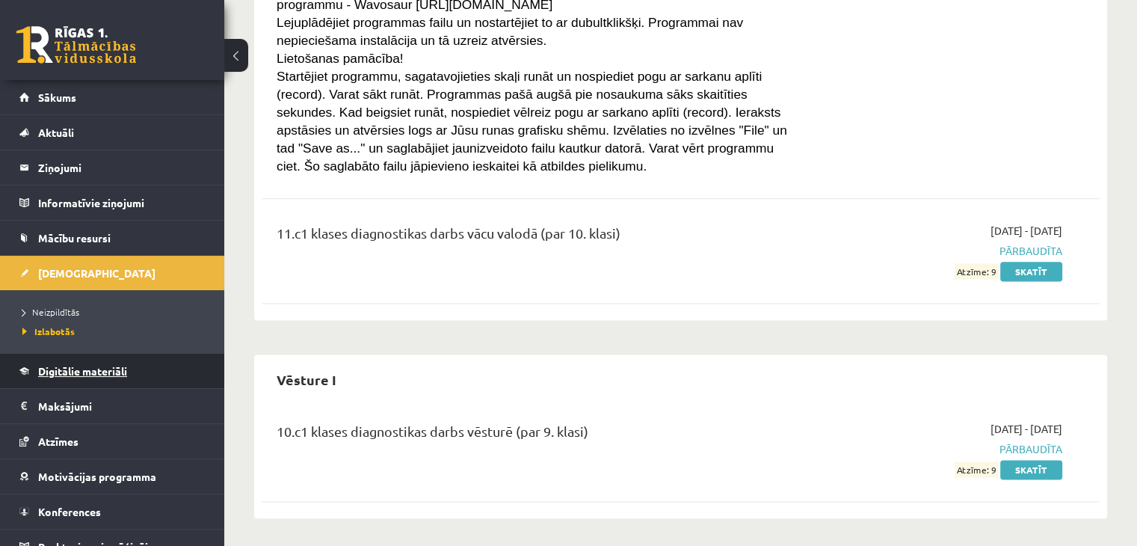
click at [80, 363] on link "Digitālie materiāli" at bounding box center [112, 371] width 186 height 34
